Goal: Transaction & Acquisition: Purchase product/service

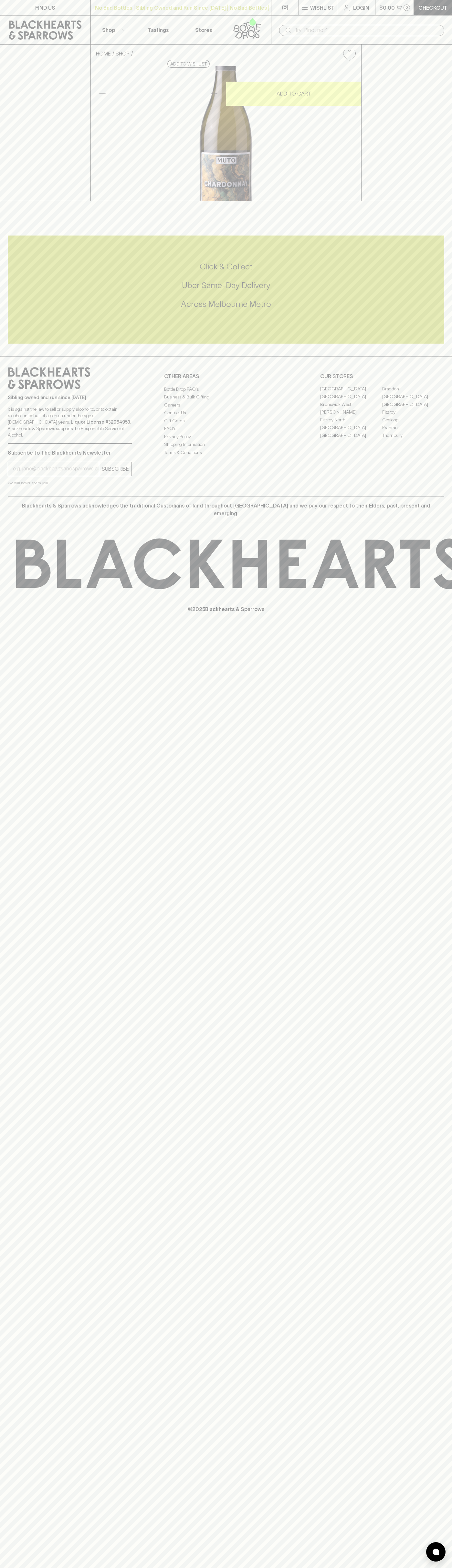
click at [219, 14] on div "| No Bad Bottles | Sibling Owned and Run Since 2006 | No Bad Bottles | Sibling …" at bounding box center [180, 7] width 181 height 15
click at [436, 195] on div "HOME SHOP Muto Chardonnay 2024 $31.00 Add to wishlist 10% discount when purchas…" at bounding box center [226, 122] width 452 height 156
click at [285, 1567] on html "FIND US | No Bad Bottles | Sibling Owned and Run Since 2006 | No Bad Bottles | …" at bounding box center [226, 784] width 452 height 1568
click at [21, 613] on p "© 2025 Blackhearts & Sparrows" at bounding box center [226, 601] width 452 height 24
